Goal: Find specific page/section: Find specific page/section

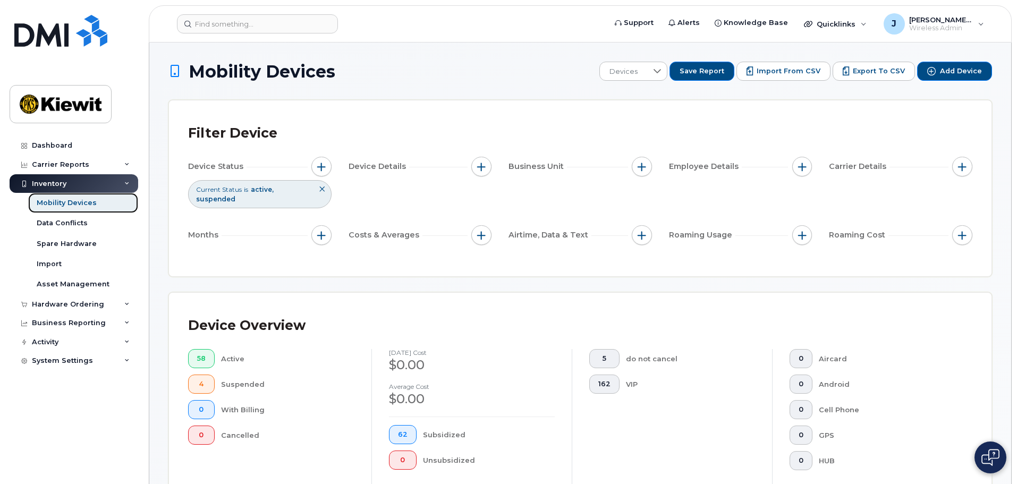
click at [72, 198] on div "Mobility Devices" at bounding box center [67, 203] width 60 height 10
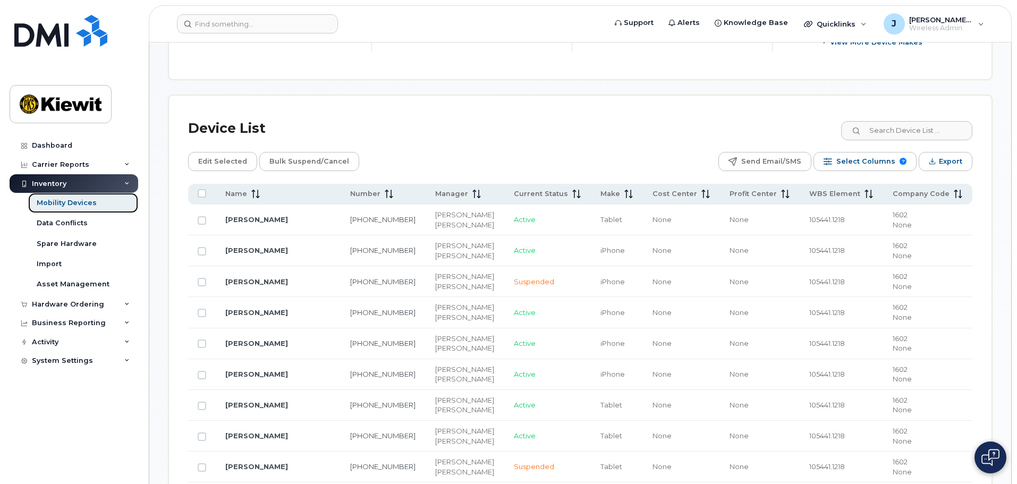
scroll to position [478, 0]
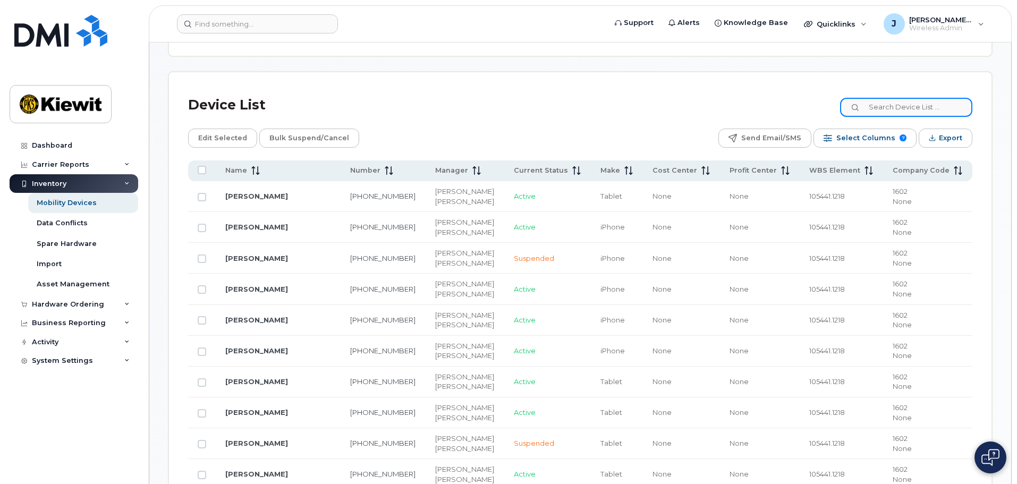
click at [910, 98] on input at bounding box center [906, 107] width 132 height 19
type input "105441"
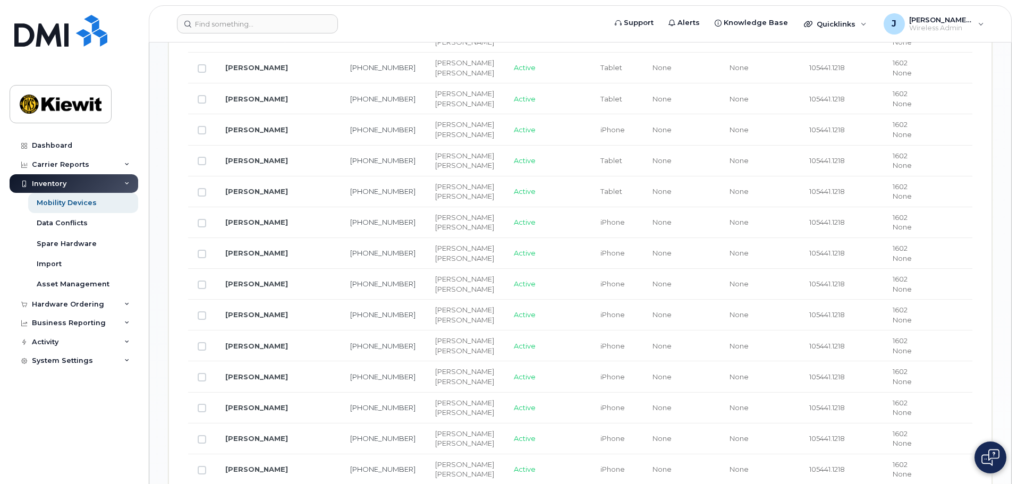
scroll to position [903, 0]
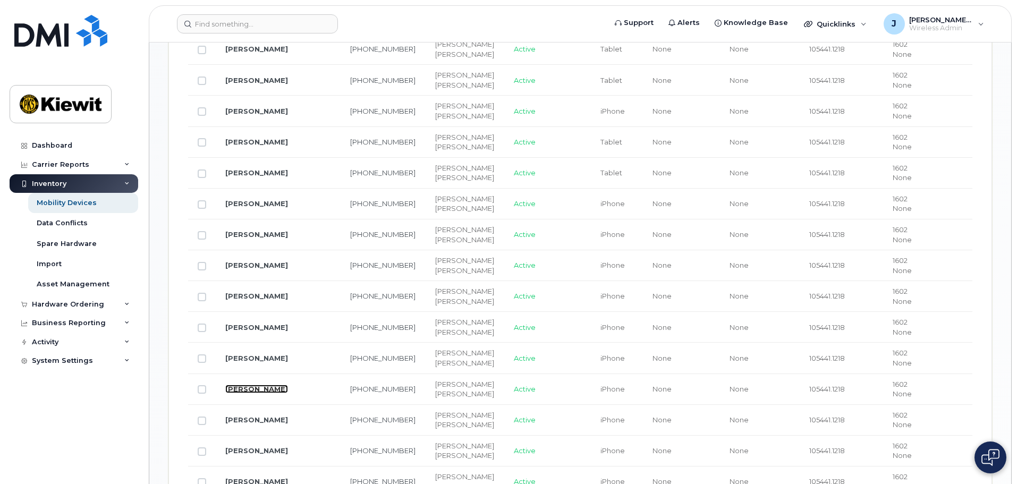
click at [278, 385] on link "[PERSON_NAME]" at bounding box center [256, 389] width 63 height 9
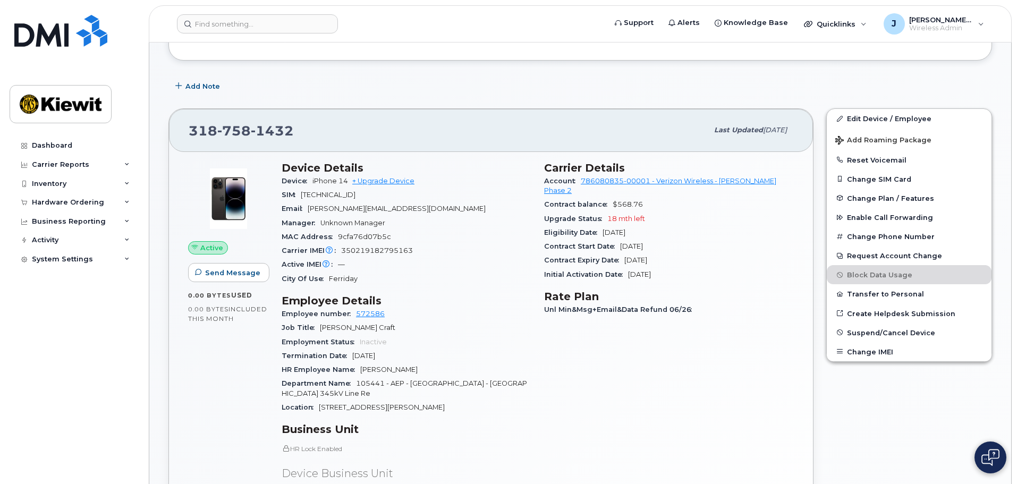
scroll to position [159, 0]
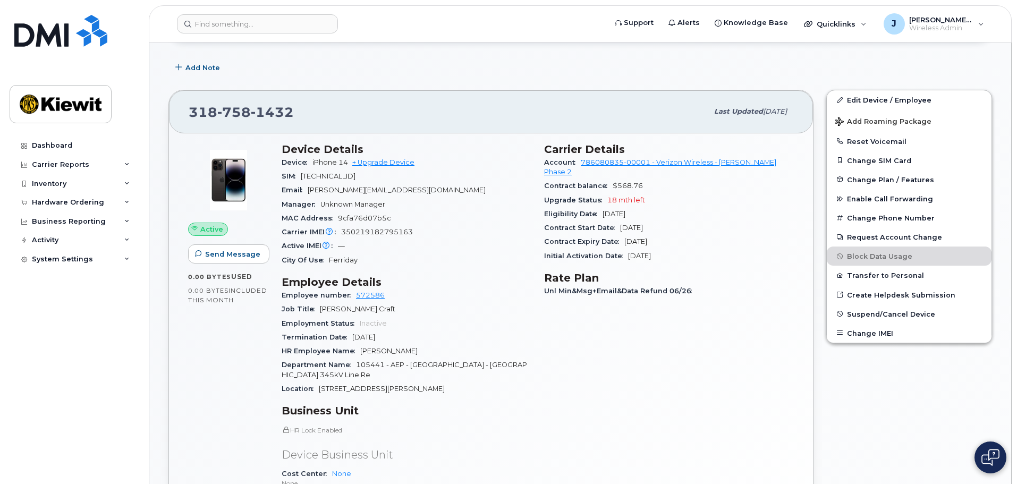
click at [991, 450] on img at bounding box center [991, 457] width 18 height 17
click at [995, 144] on div "Edit Device / Employee Add Roaming Package Reset Voicemail Change SIM Card Chan…" at bounding box center [909, 354] width 179 height 543
click at [991, 455] on img at bounding box center [990, 458] width 11 height 18
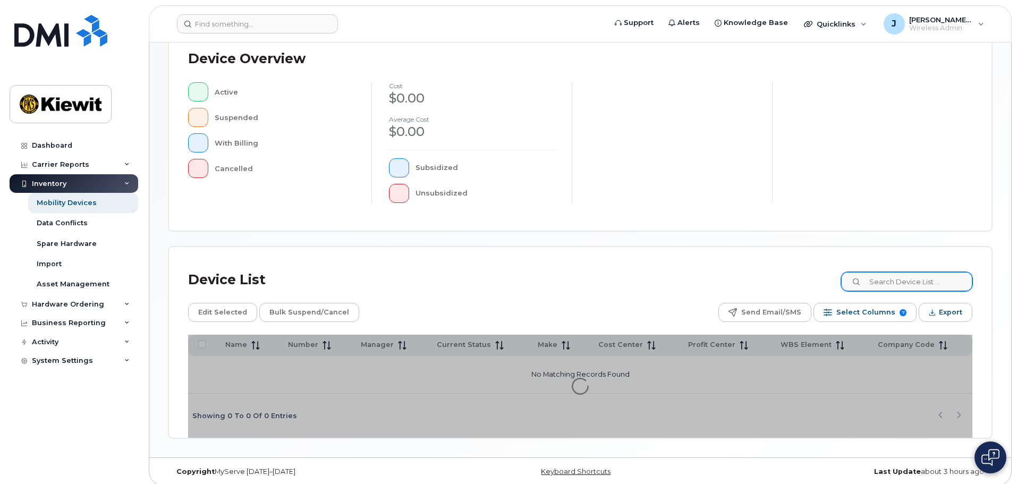
scroll to position [247, 0]
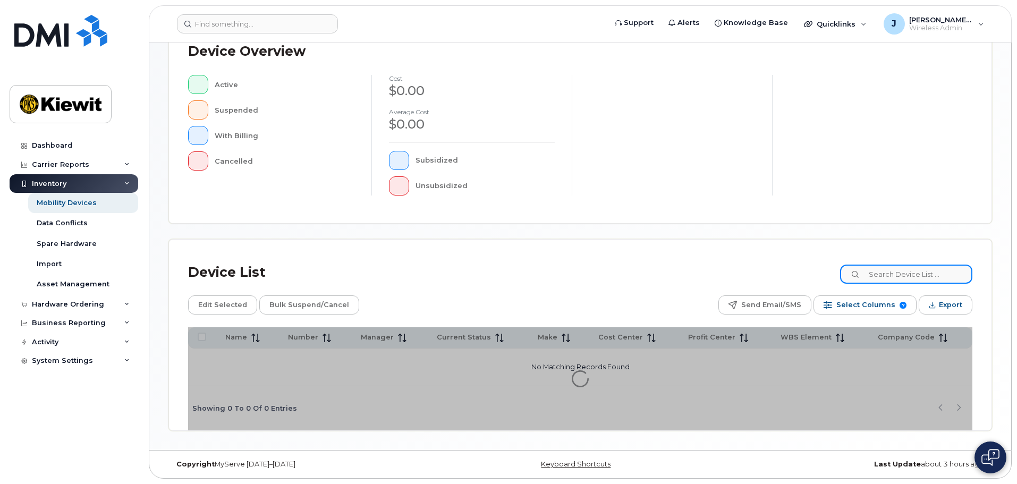
click at [914, 274] on input at bounding box center [906, 274] width 132 height 19
type input "105441"
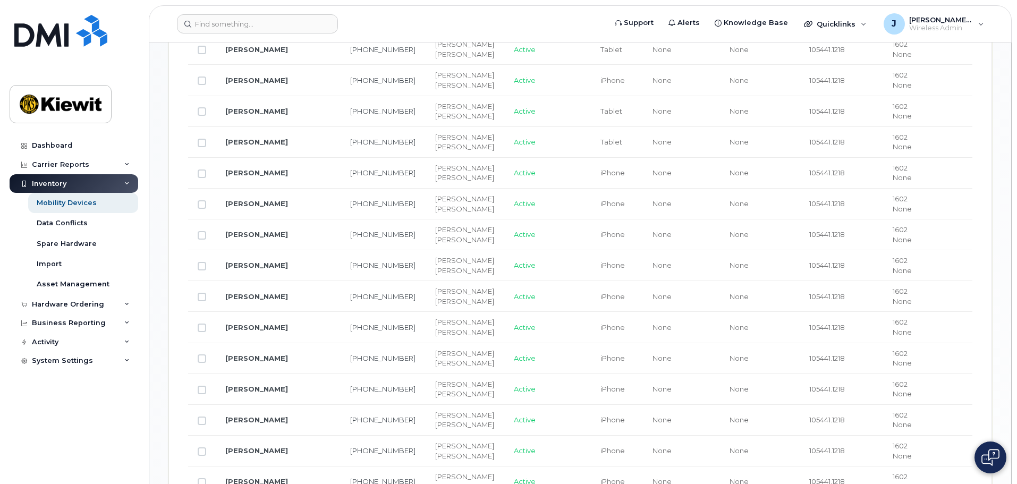
scroll to position [991, 0]
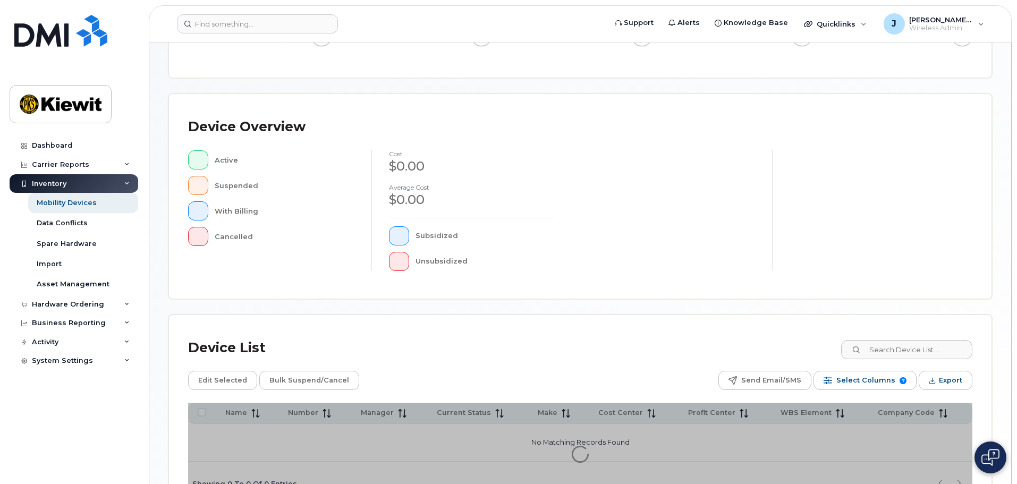
scroll to position [247, 0]
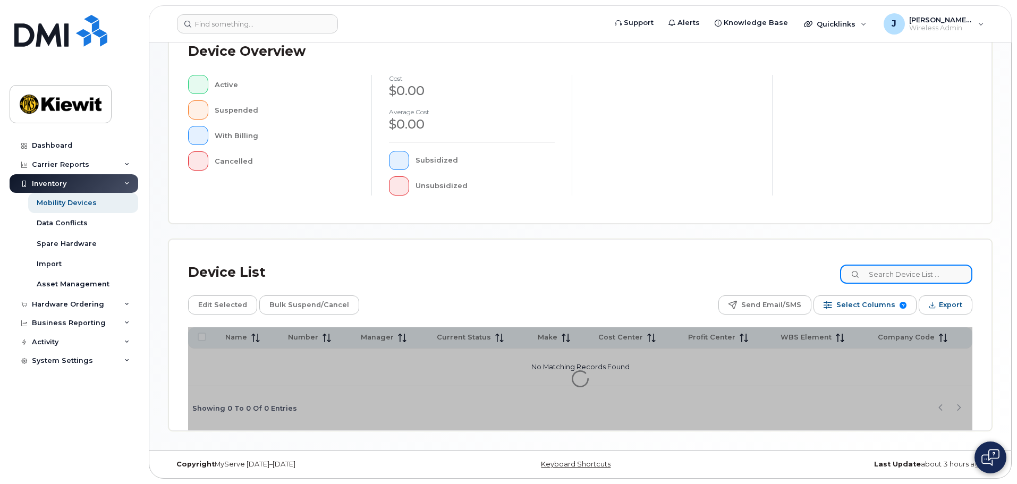
click at [911, 280] on input at bounding box center [906, 274] width 132 height 19
type input "105441"
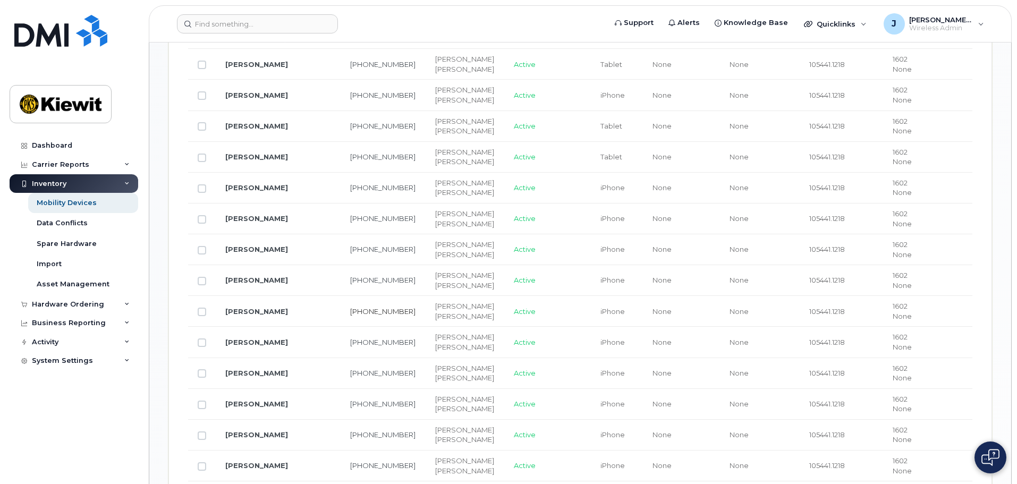
scroll to position [937, 0]
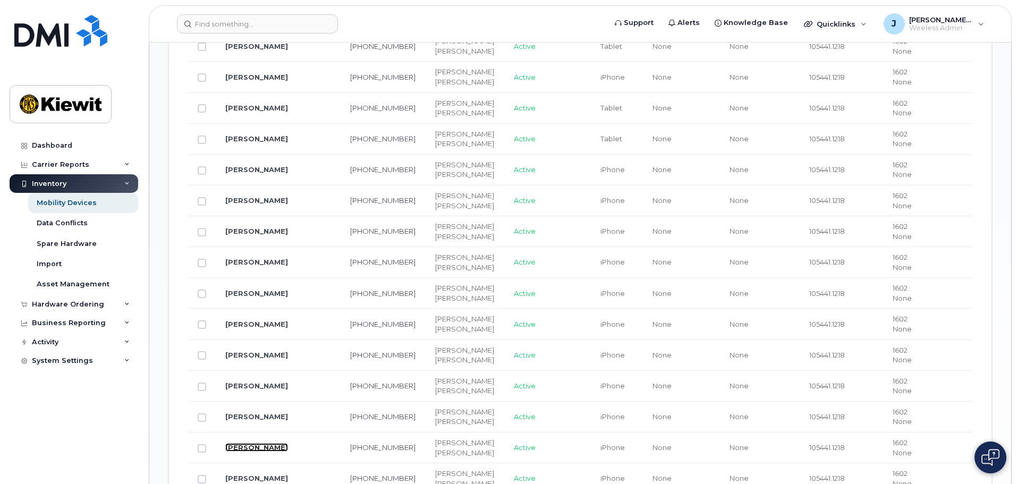
click at [272, 443] on link "[PERSON_NAME]" at bounding box center [256, 447] width 63 height 9
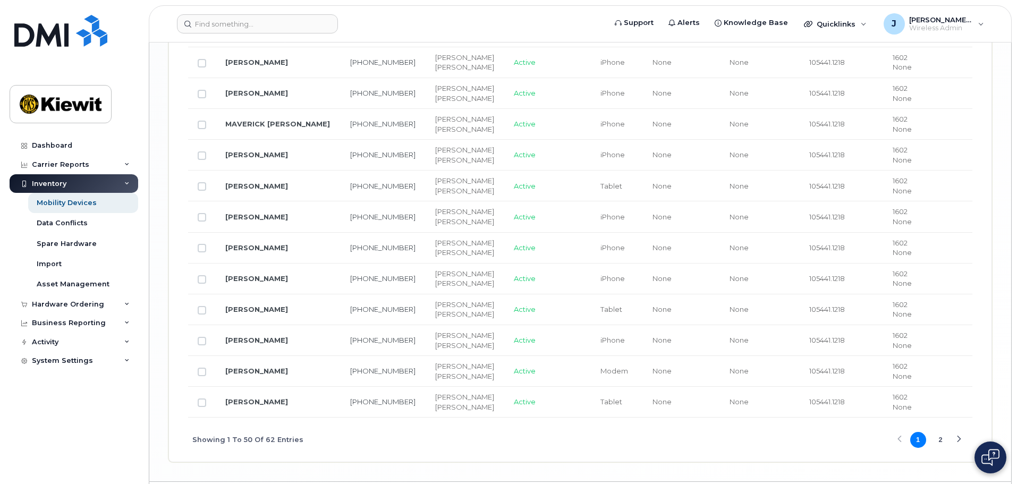
scroll to position [1788, 0]
click at [937, 430] on button "2" at bounding box center [941, 438] width 16 height 16
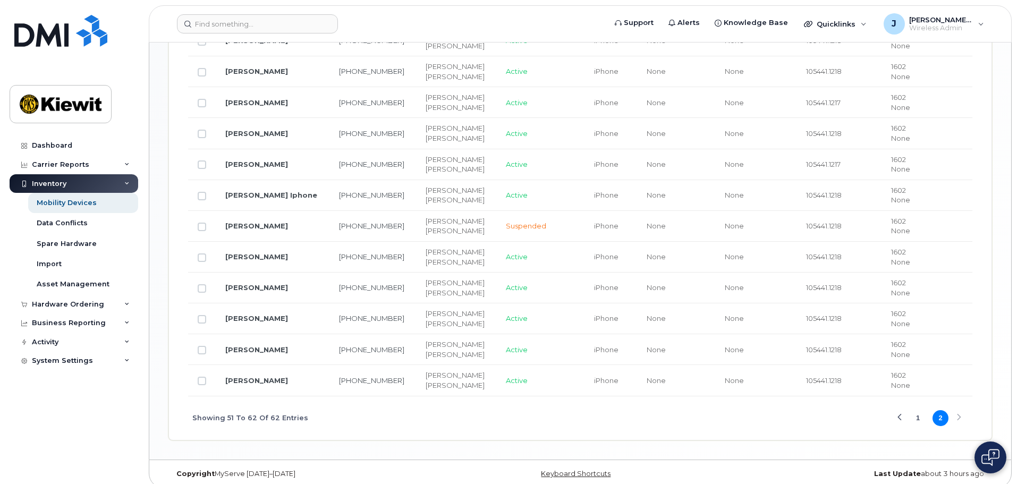
scroll to position [635, 0]
click at [918, 411] on button "1" at bounding box center [918, 418] width 16 height 16
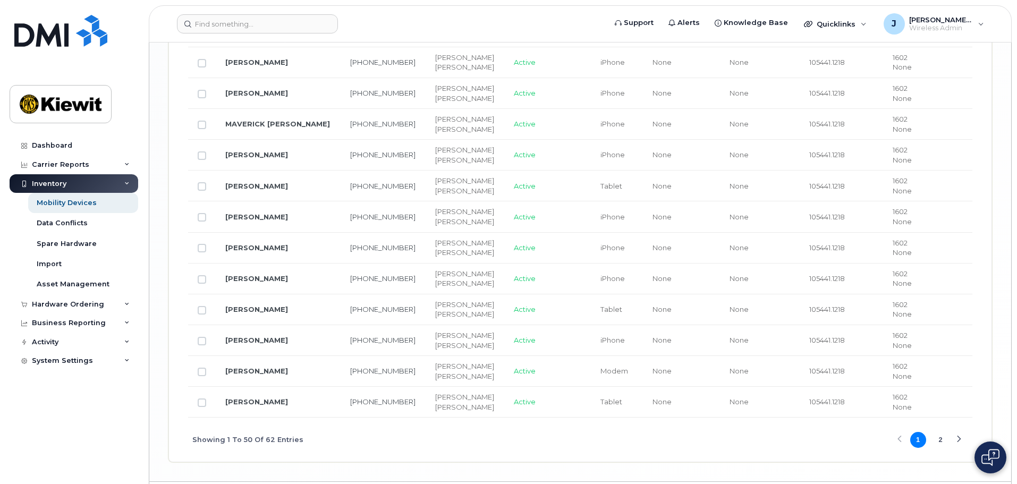
scroll to position [1808, 0]
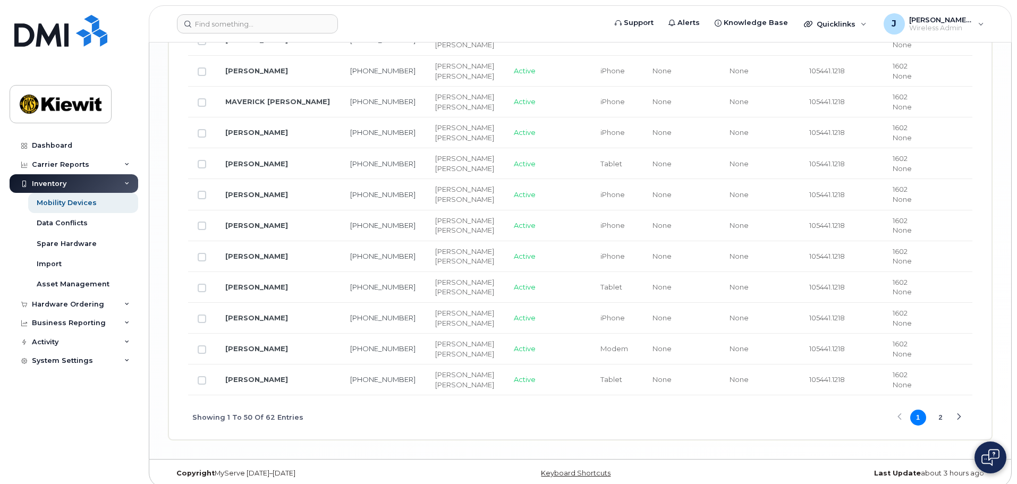
click at [942, 410] on button "2" at bounding box center [941, 418] width 16 height 16
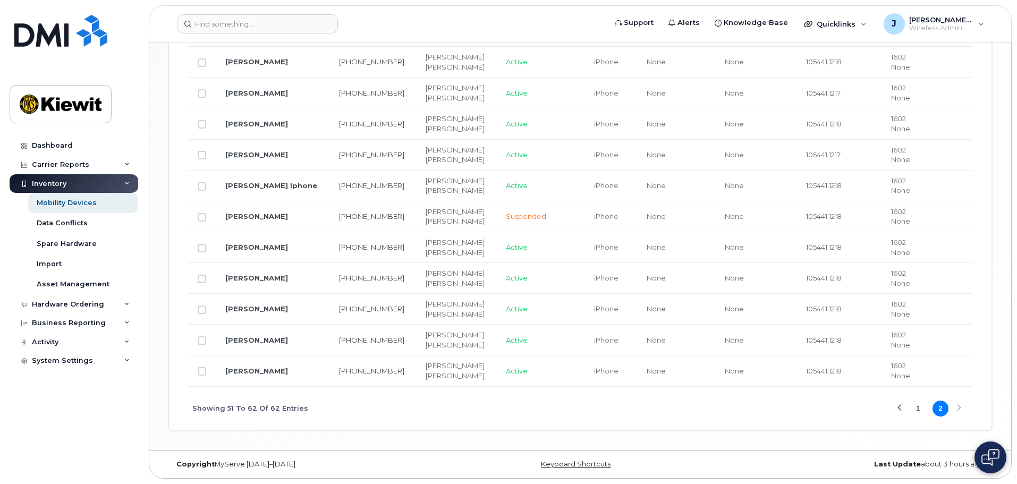
scroll to position [635, 0]
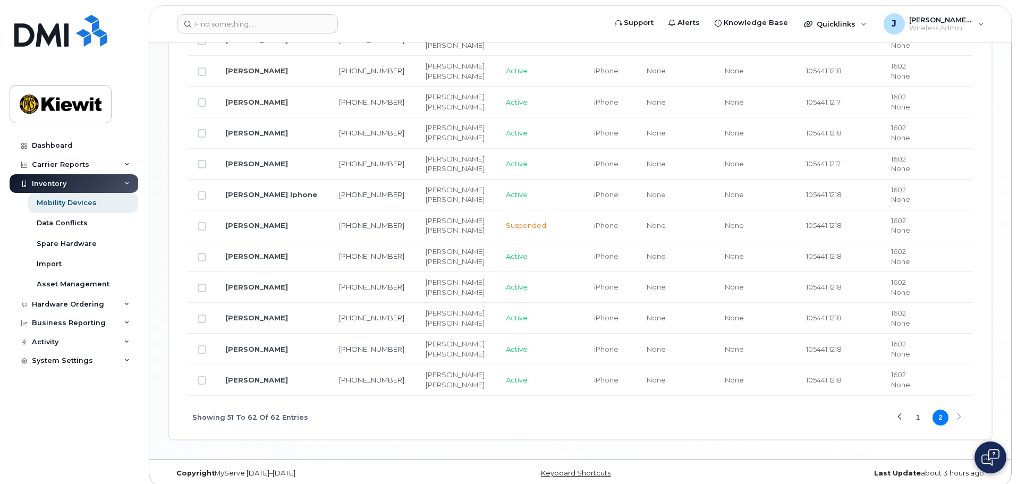
click at [750, 418] on div "Showing 51 To 62 Of 62 Entries 1 2" at bounding box center [580, 418] width 784 height 44
click at [704, 416] on div "Showing 51 To 62 Of 62 Entries 1 2" at bounding box center [580, 418] width 784 height 44
